Goal: Task Accomplishment & Management: Manage account settings

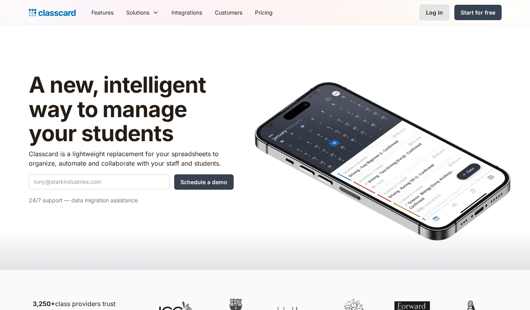
click at [431, 14] on div "Log in" at bounding box center [434, 12] width 17 height 8
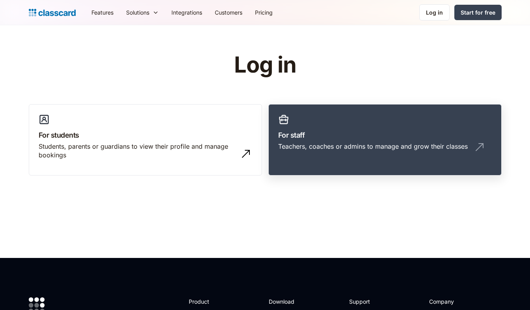
click at [319, 140] on link "For staff Teachers, coaches or admins to manage and grow their classes" at bounding box center [384, 140] width 233 height 72
